Goal: Information Seeking & Learning: Compare options

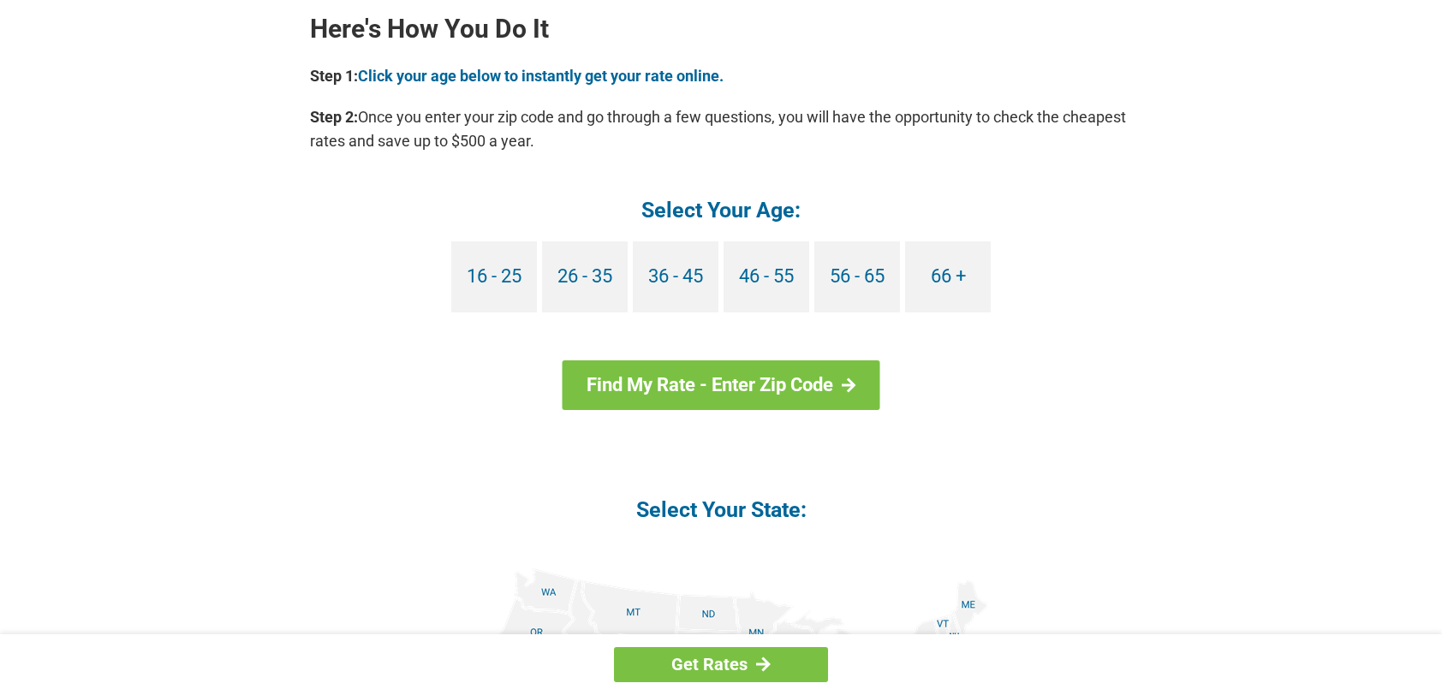
scroll to position [1541, 0]
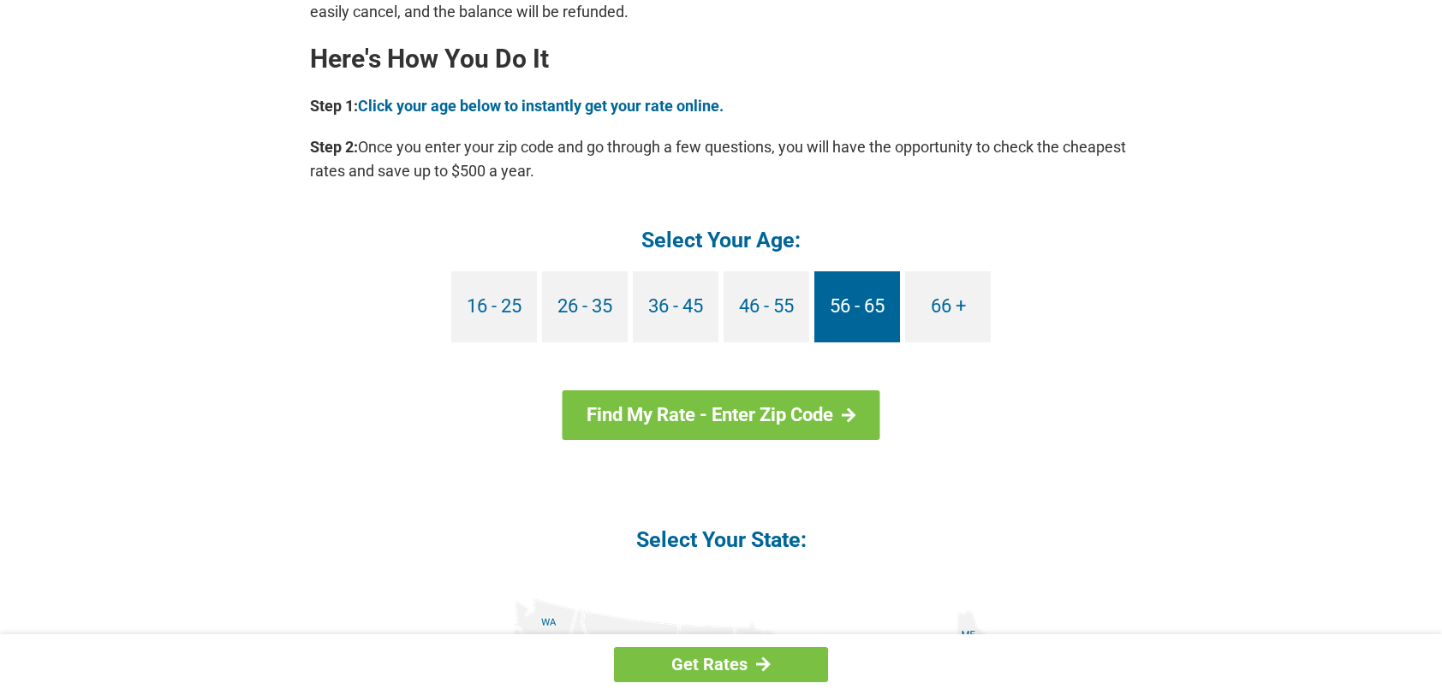
click at [867, 314] on link "56 - 65" at bounding box center [857, 306] width 86 height 71
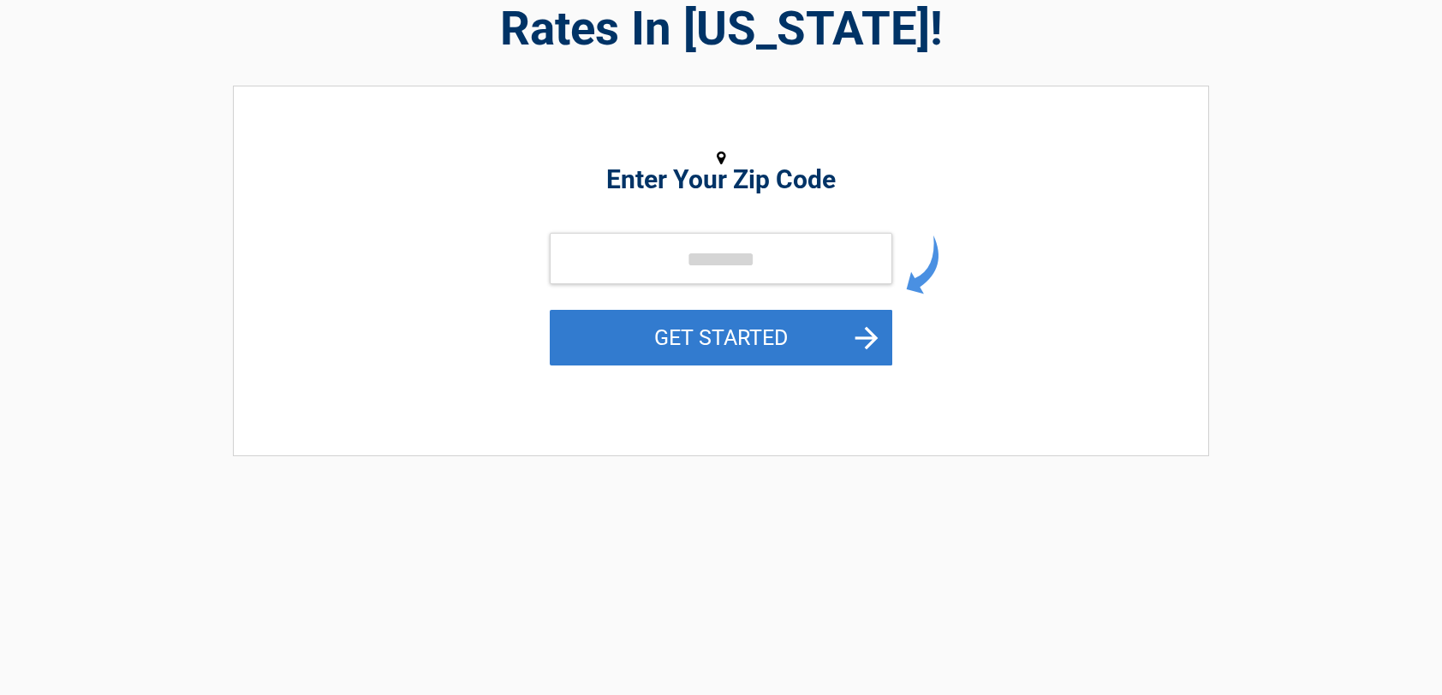
scroll to position [171, 0]
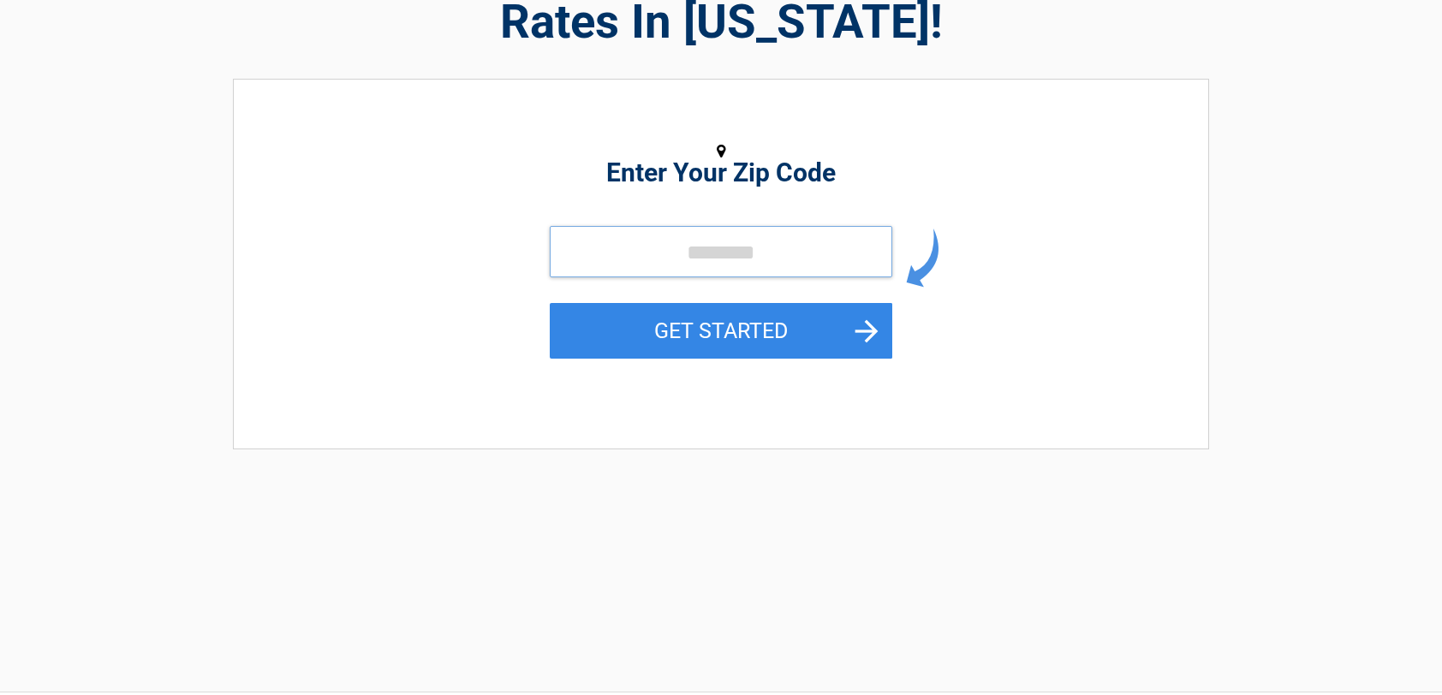
click at [736, 262] on input "tel" at bounding box center [721, 251] width 343 height 51
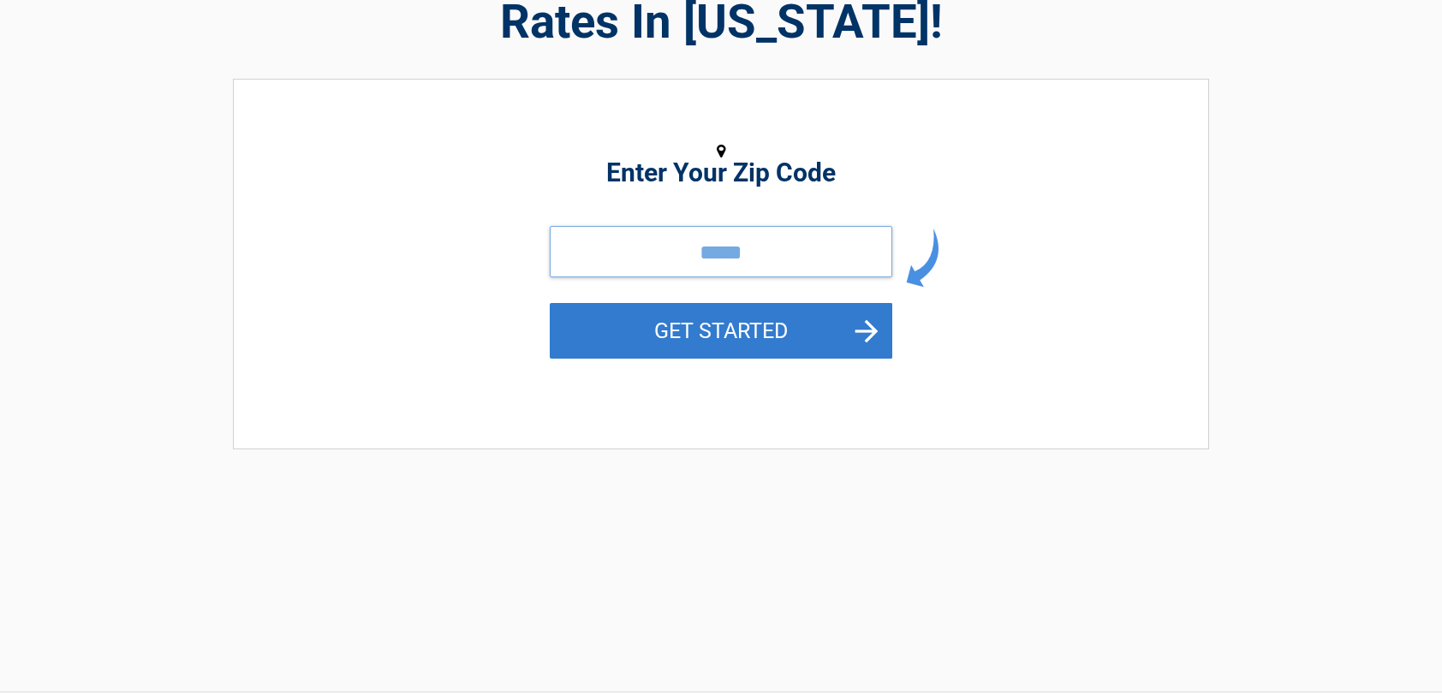
type input "*****"
click at [615, 332] on button "GET STARTED" at bounding box center [721, 331] width 343 height 56
click at [695, 329] on button "GET STARTED" at bounding box center [721, 331] width 343 height 56
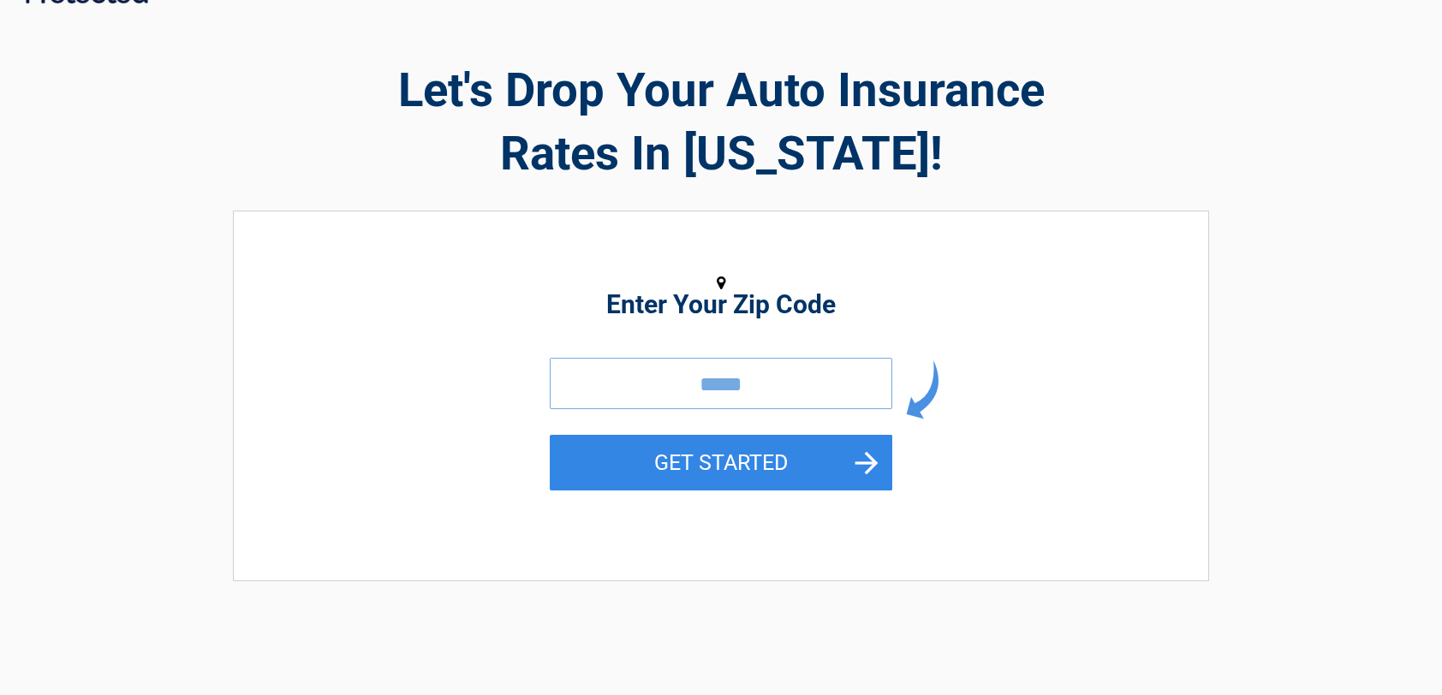
scroll to position [0, 0]
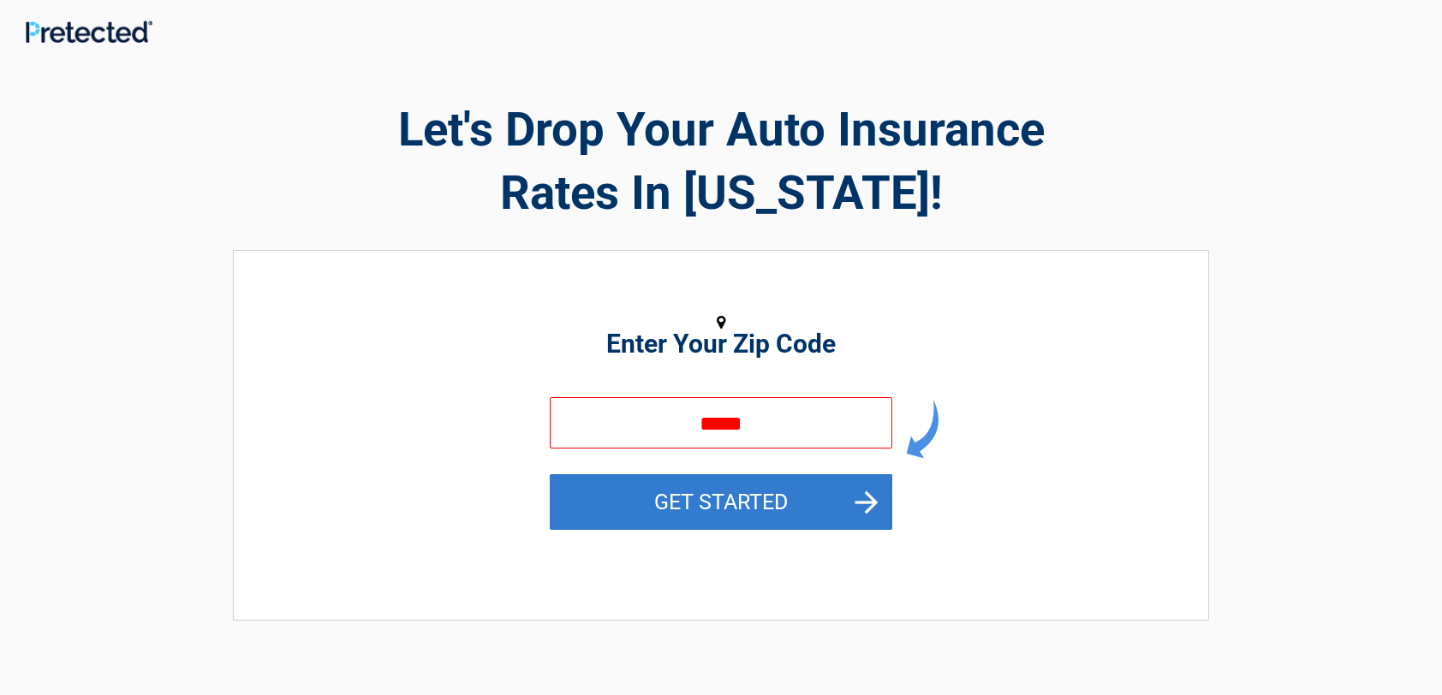
click at [708, 494] on button "GET STARTED" at bounding box center [721, 502] width 343 height 56
click at [708, 492] on button "GET STARTED" at bounding box center [721, 502] width 343 height 56
